Goal: Transaction & Acquisition: Book appointment/travel/reservation

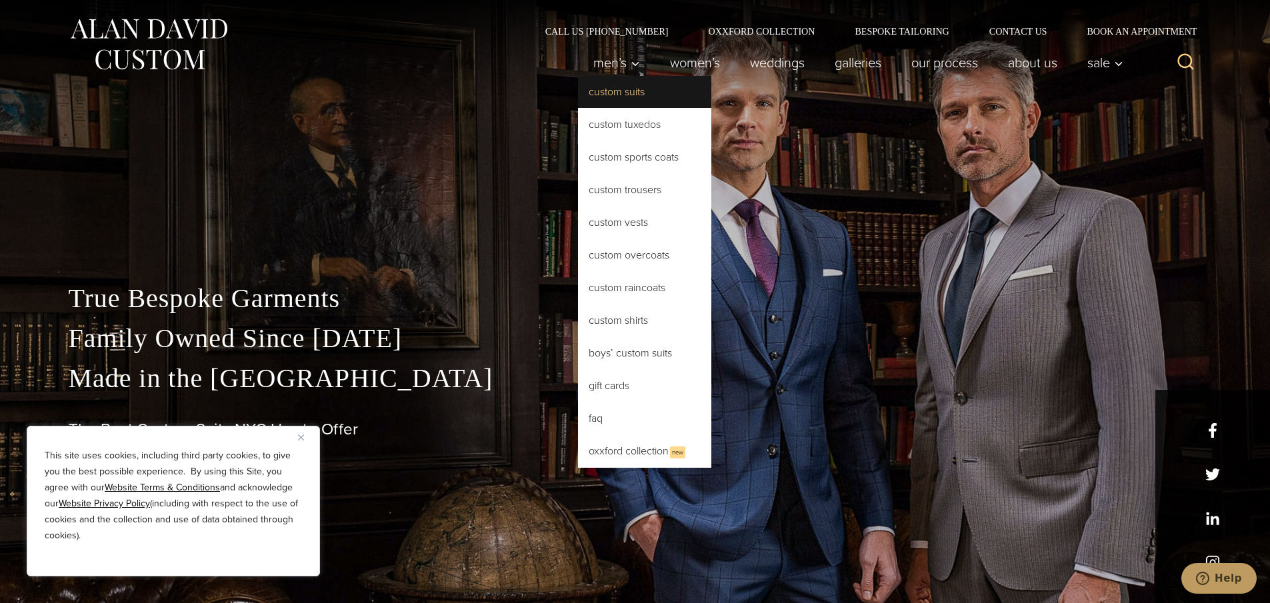
click at [640, 100] on link "Custom Suits" at bounding box center [644, 92] width 133 height 32
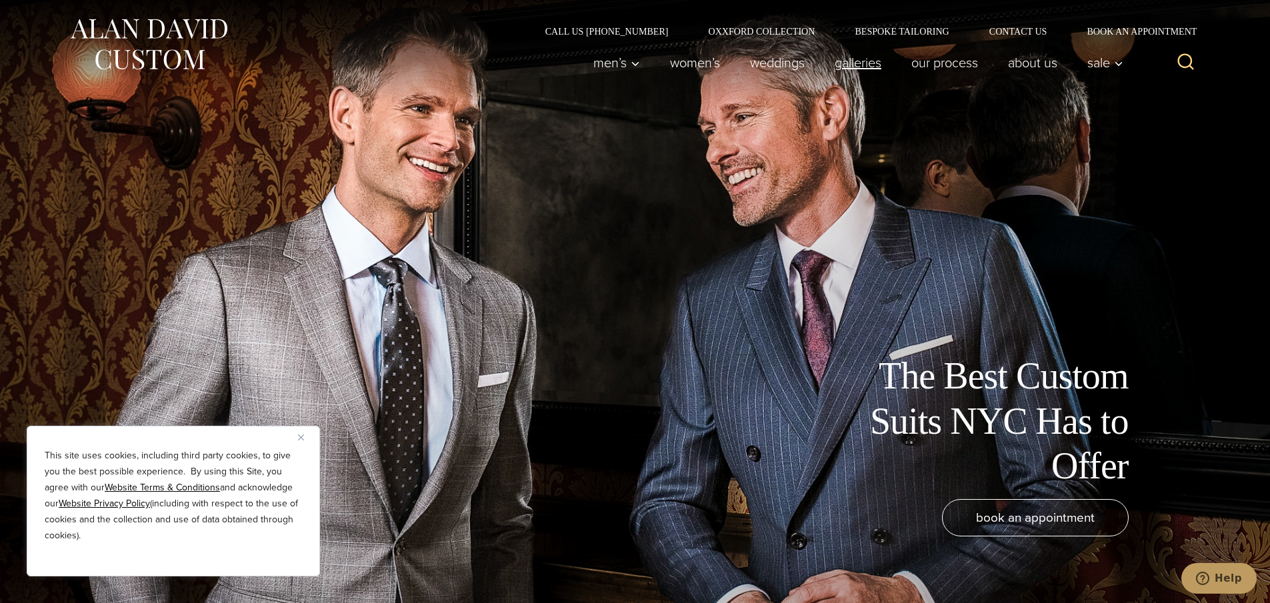
click at [858, 69] on link "Galleries" at bounding box center [857, 62] width 77 height 27
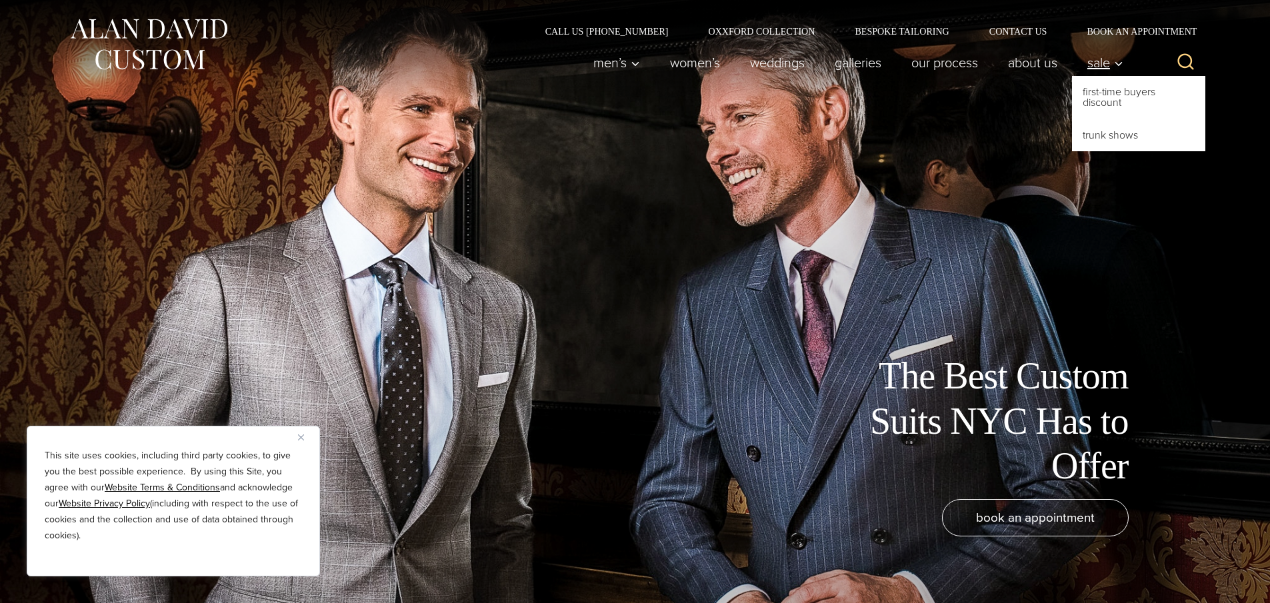
click at [1100, 60] on span "Sale" at bounding box center [1105, 62] width 36 height 13
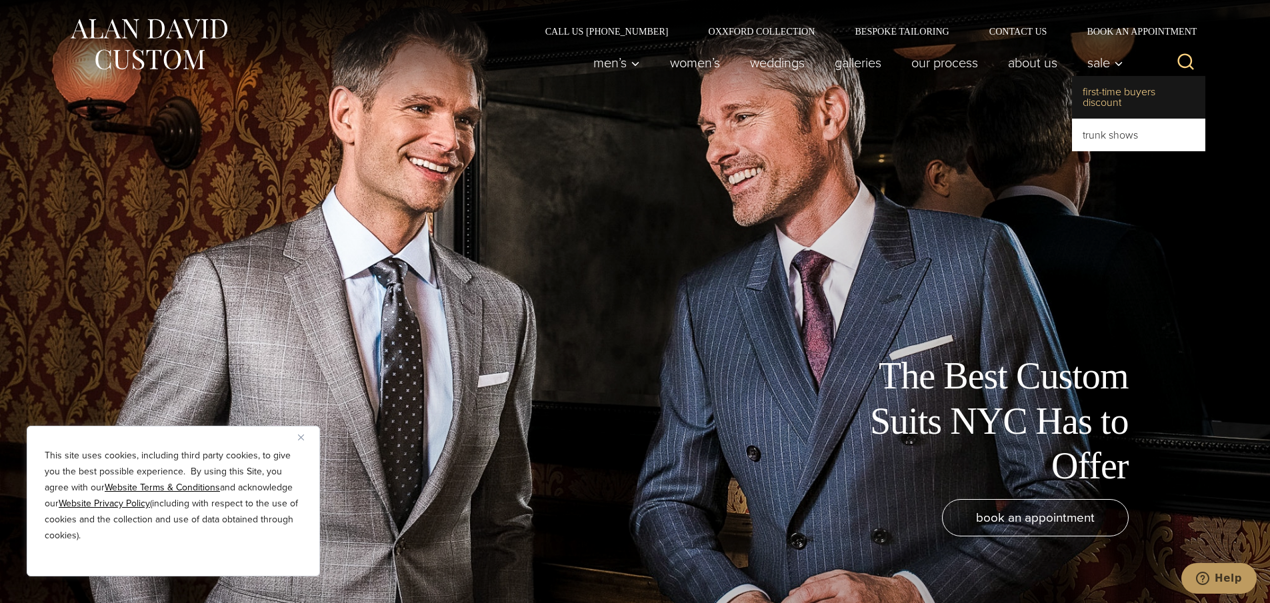
click at [1124, 99] on link "First-Time Buyers Discount" at bounding box center [1138, 97] width 133 height 43
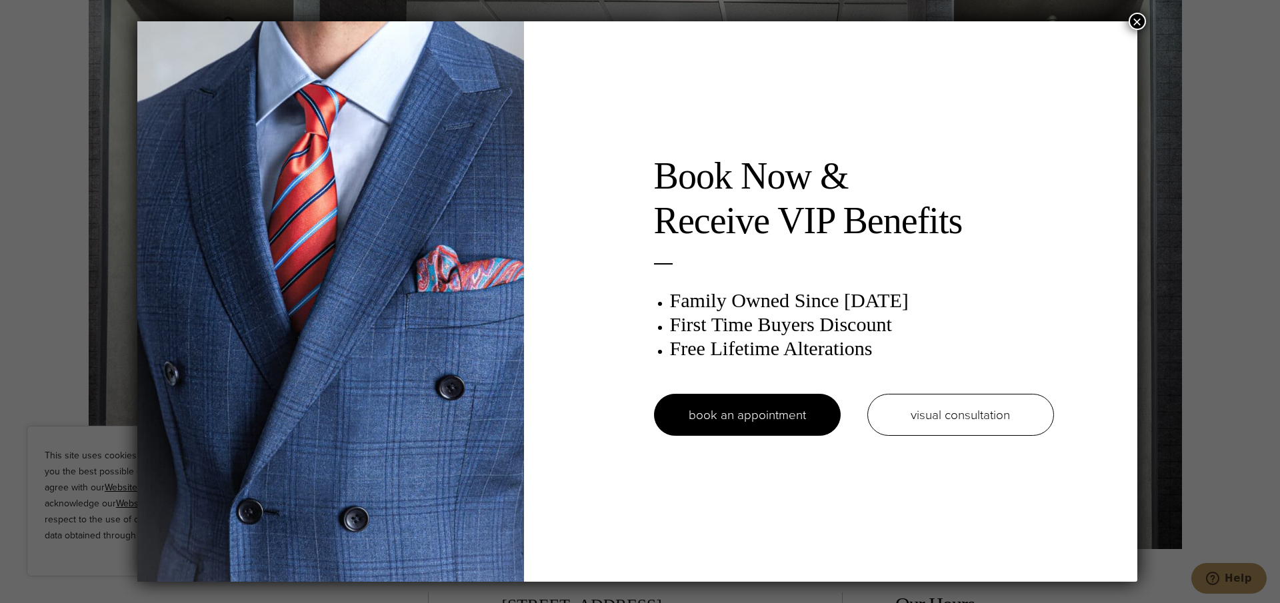
click at [1145, 13] on div "Book Now & Receive VIP Benefits Family Owned Since 1913 First Time Buyers Disco…" at bounding box center [640, 301] width 1280 height 603
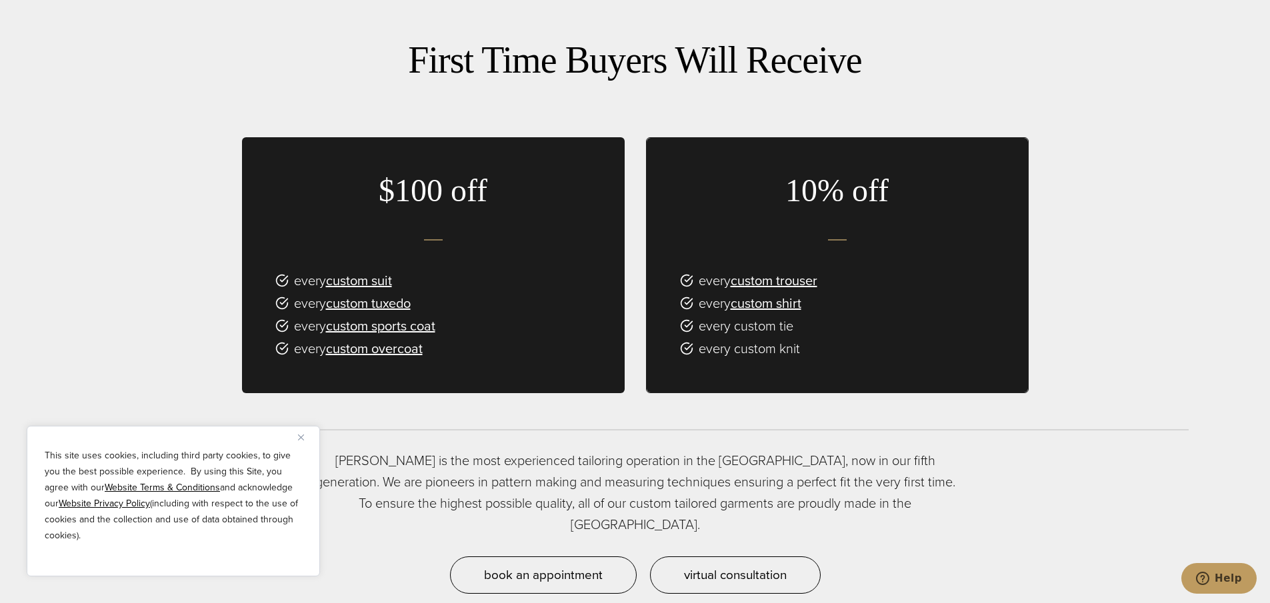
scroll to position [509, 0]
